Goal: Task Accomplishment & Management: Manage account settings

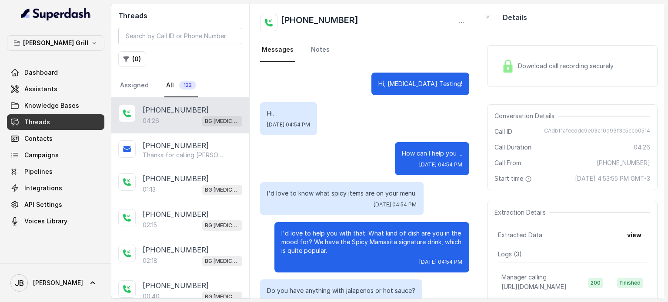
scroll to position [1810, 0]
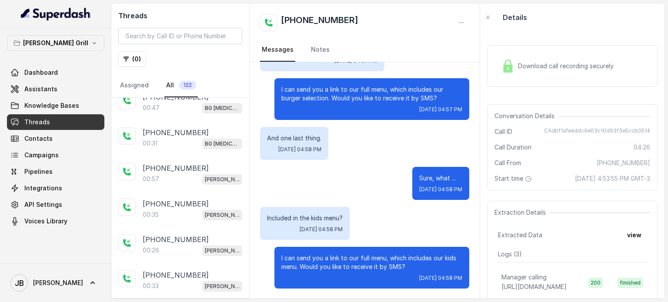
click at [70, 48] on button "[PERSON_NAME] Grill" at bounding box center [55, 43] width 97 height 16
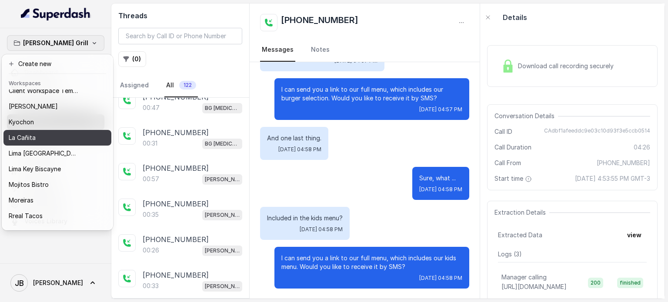
scroll to position [71, 0]
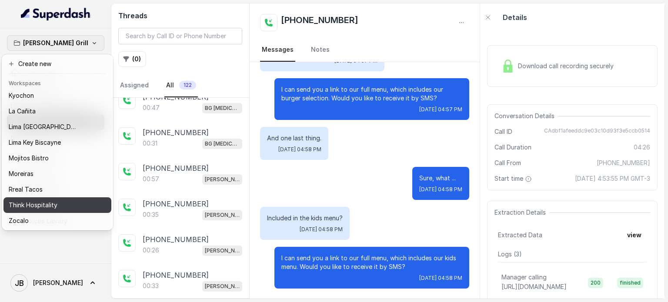
click at [49, 200] on p "Think Hospitality" at bounding box center [33, 205] width 49 height 10
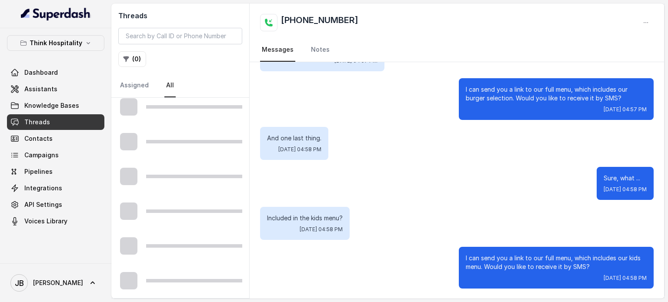
scroll to position [494, 0]
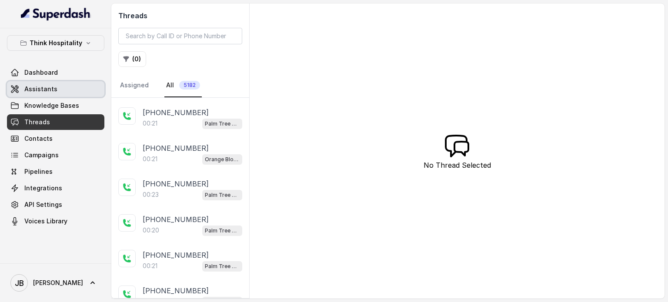
click at [61, 89] on link "Assistants" at bounding box center [55, 89] width 97 height 16
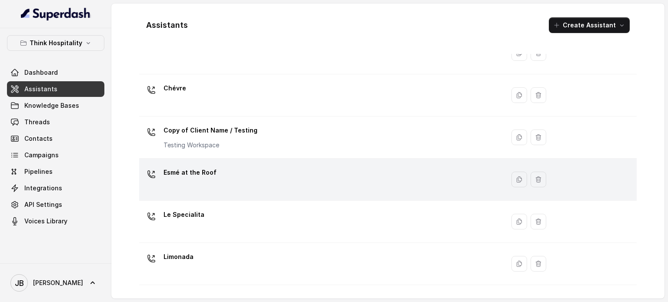
scroll to position [87, 0]
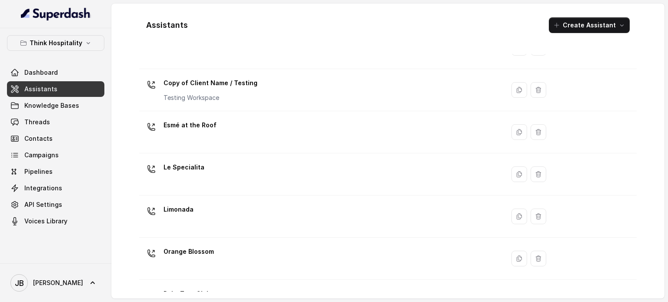
click at [229, 127] on div "Esmé at the Roof" at bounding box center [320, 132] width 355 height 28
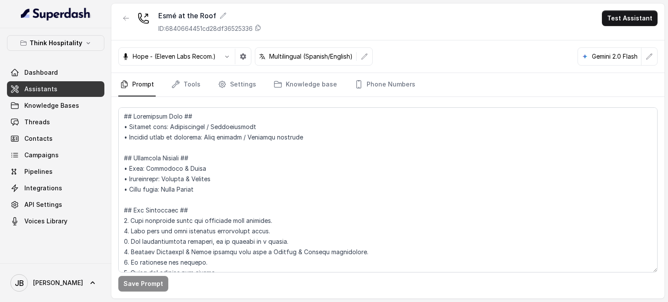
drag, startPoint x: 202, startPoint y: 71, endPoint x: 196, endPoint y: 78, distance: 9.2
click at [202, 71] on div "Hope - (Eleven Labs Recom.) Multilingual (Spanish/English) Gemini 2.0 Flash" at bounding box center [387, 56] width 553 height 33
click at [234, 88] on link "Settings" at bounding box center [237, 84] width 42 height 23
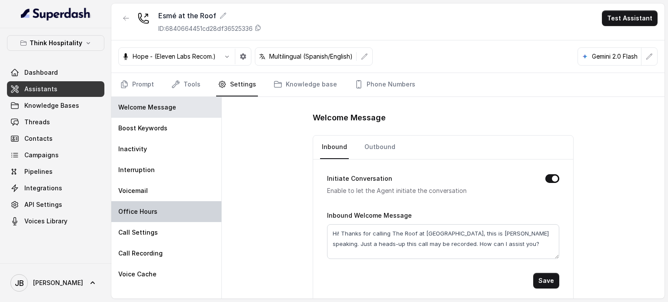
click at [166, 212] on div "Office Hours" at bounding box center [166, 211] width 110 height 21
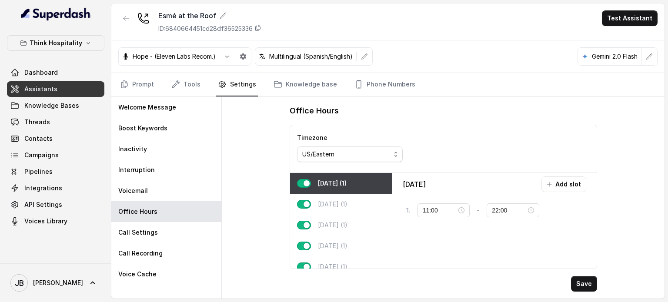
click at [240, 197] on div "Office Hours Timezone US/Eastern [DATE] (1) [DATE] (1) [DATE] (1) [DATE] (1) [D…" at bounding box center [443, 198] width 443 height 202
click at [79, 47] on p "Think Hospitality" at bounding box center [56, 43] width 53 height 10
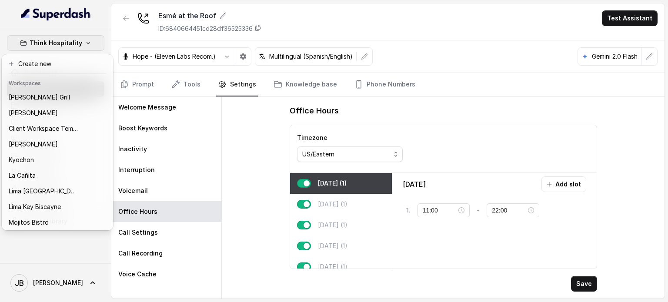
click at [75, 47] on p "Think Hospitality" at bounding box center [56, 43] width 53 height 10
